Goal: Task Accomplishment & Management: Complete application form

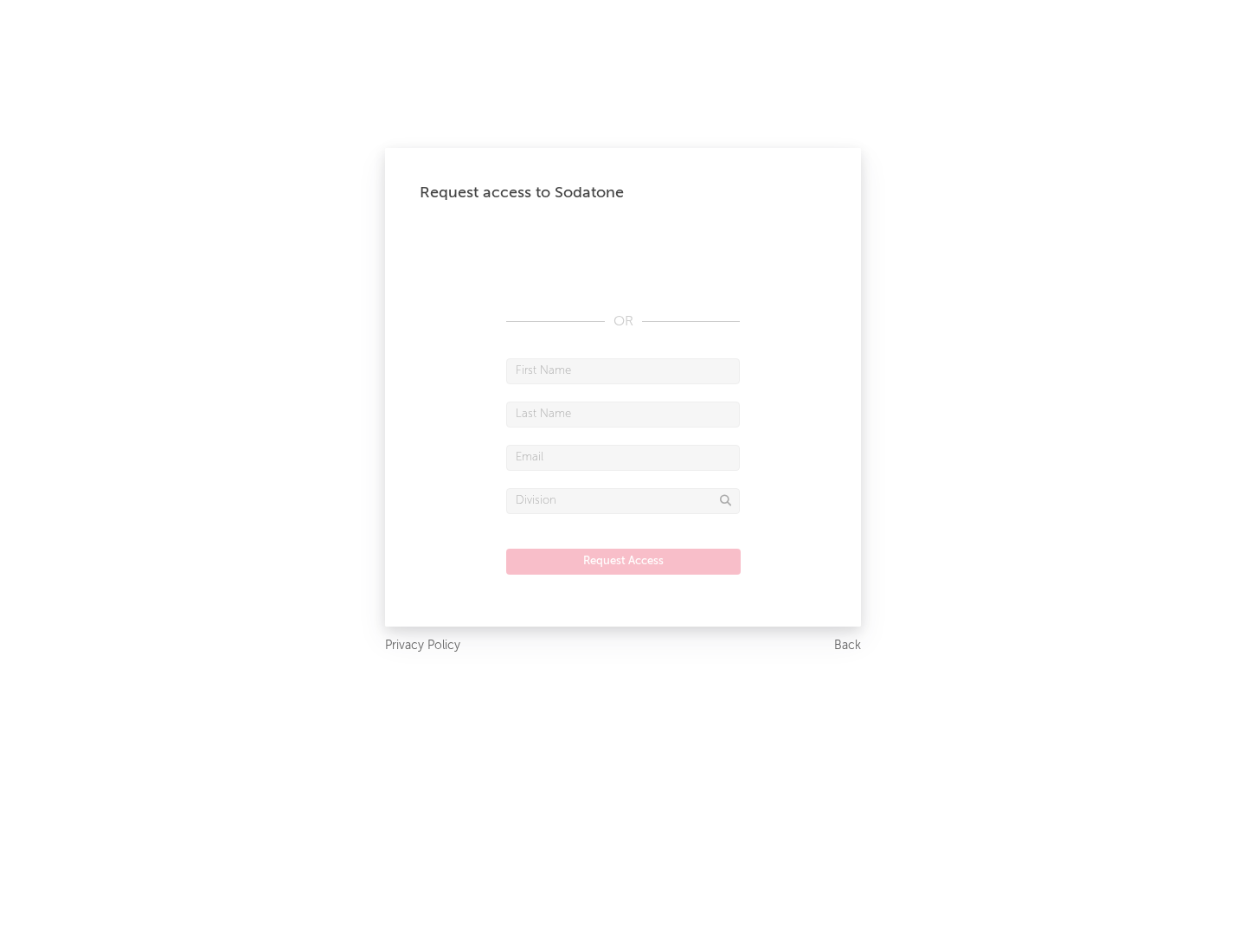
click at [623, 370] on input "text" at bounding box center [623, 371] width 233 height 26
type input "[PERSON_NAME]"
click at [623, 413] on input "text" at bounding box center [623, 414] width 233 height 26
type input "[PERSON_NAME]"
click at [623, 457] on input "text" at bounding box center [623, 457] width 233 height 26
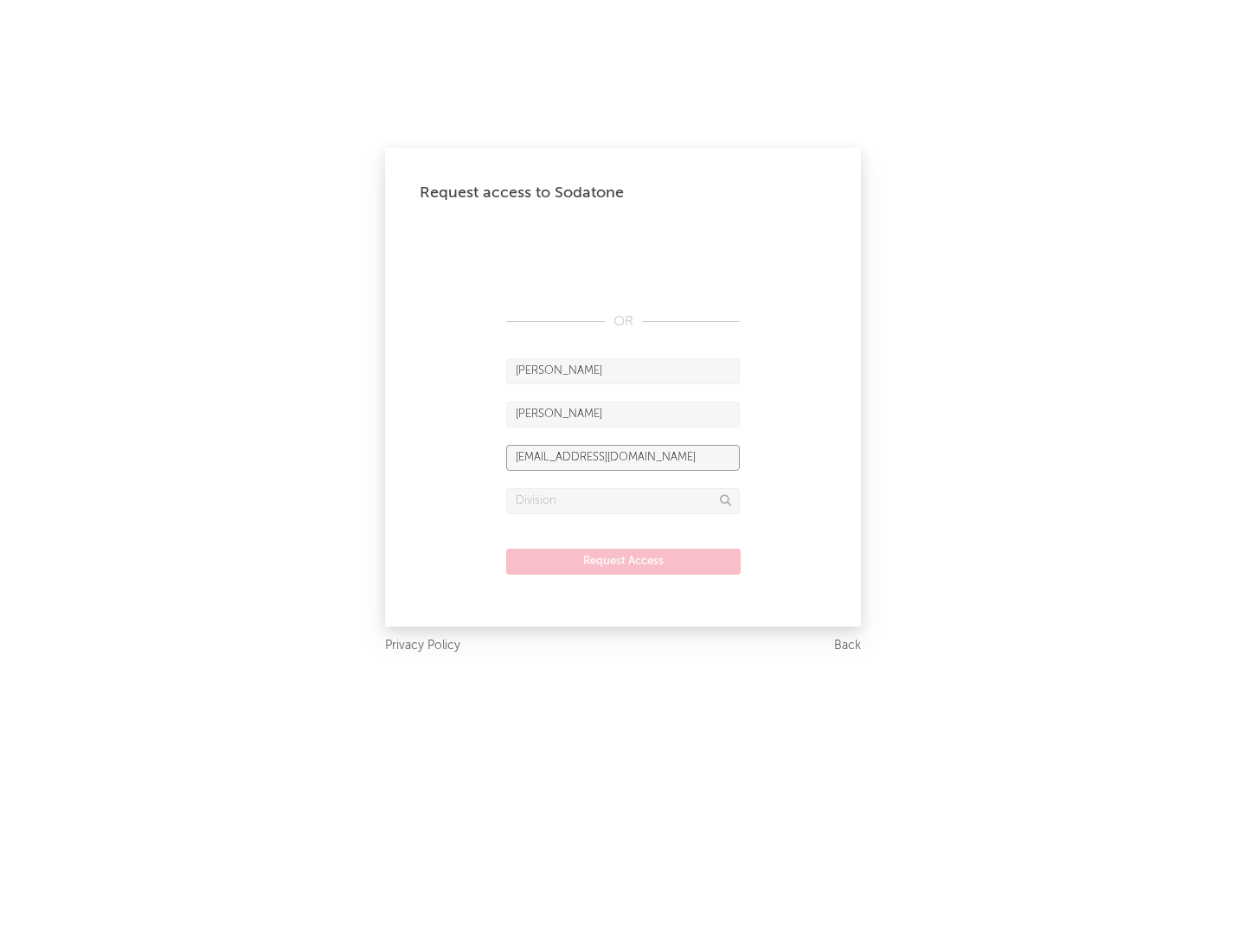
type input "[EMAIL_ADDRESS][DOMAIN_NAME]"
click at [623, 500] on input "text" at bounding box center [623, 500] width 233 height 26
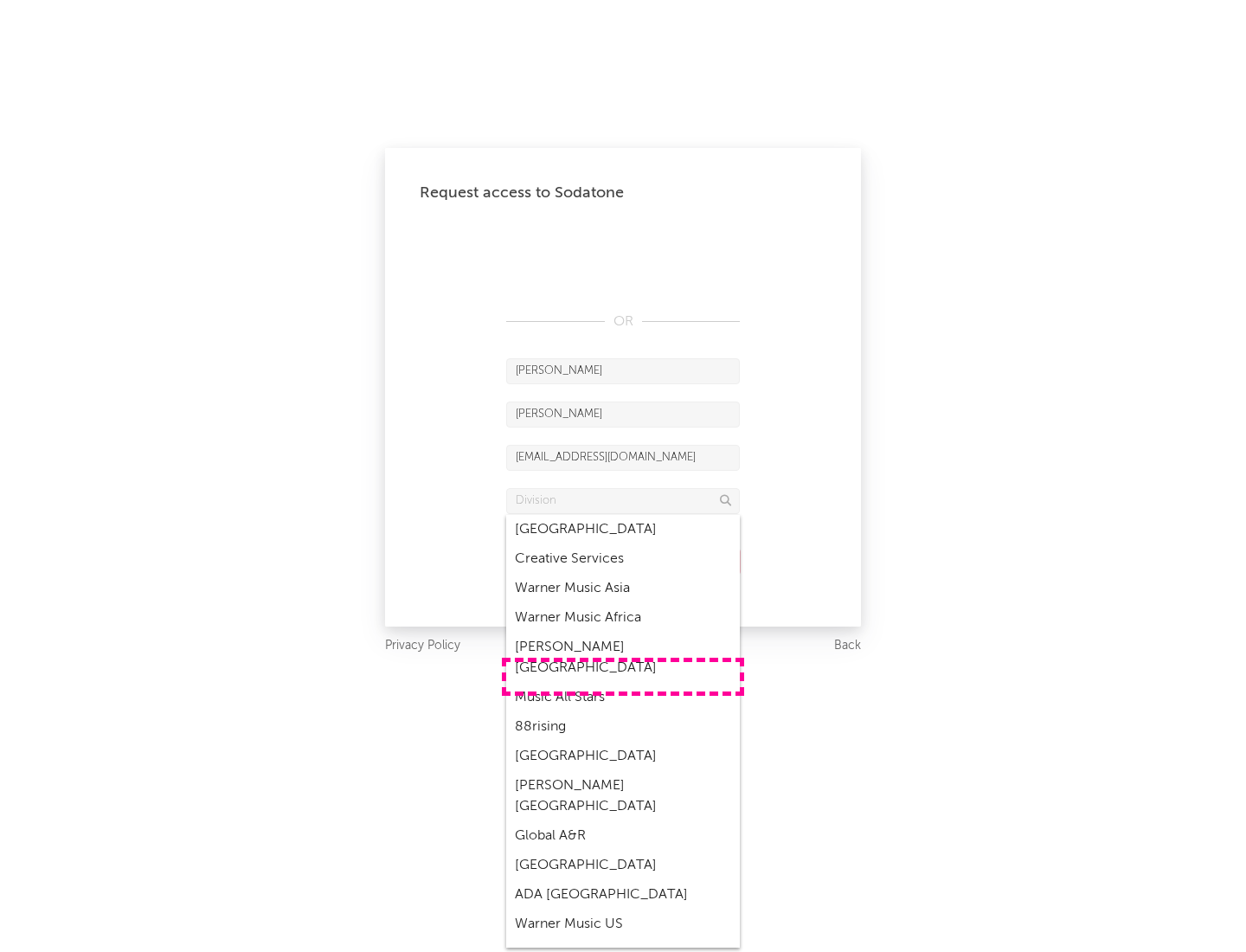
click at [623, 683] on div "Music All Stars" at bounding box center [623, 697] width 233 height 29
type input "Music All Stars"
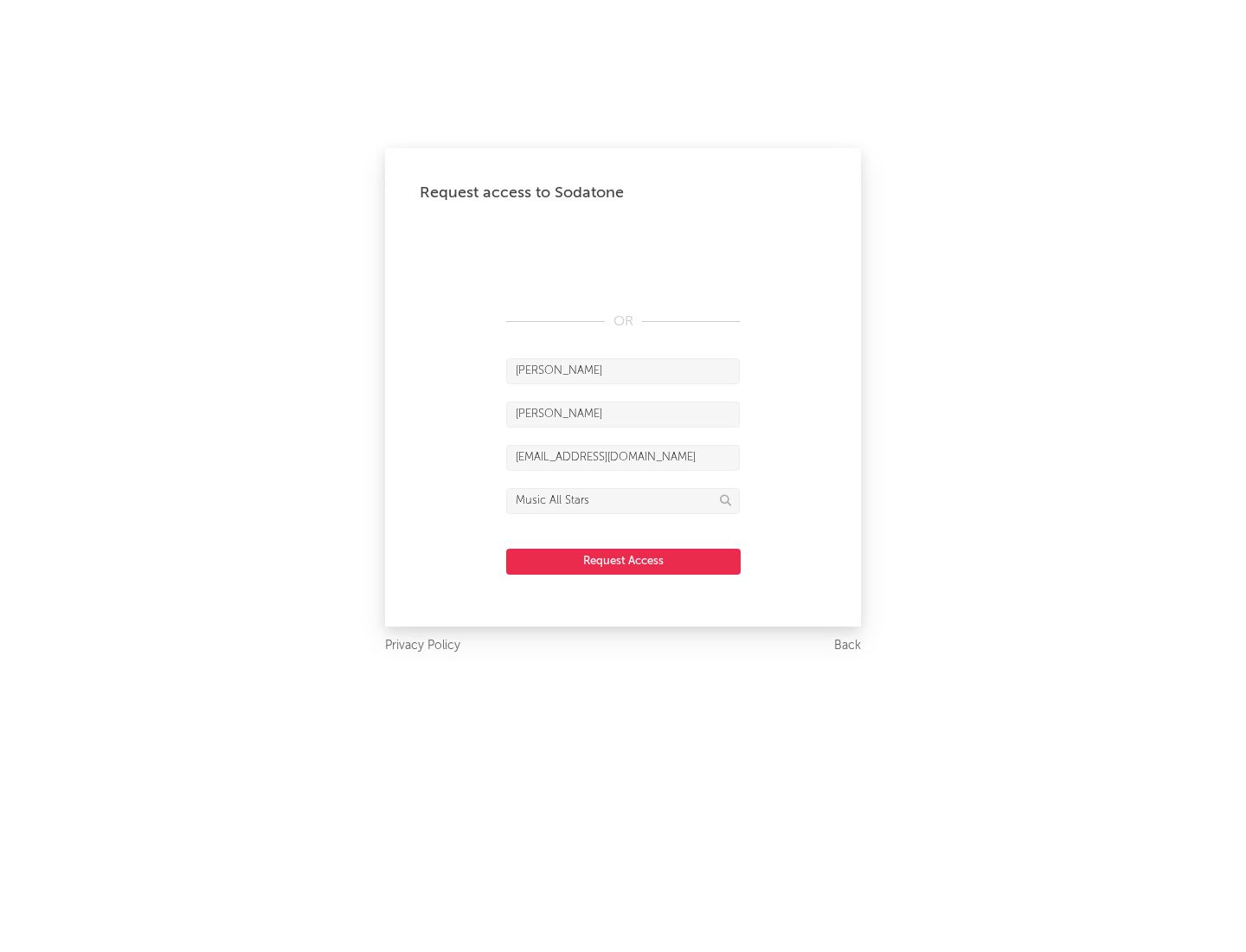
click at [623, 561] on button "Request Access" at bounding box center [623, 561] width 234 height 26
